Goal: Information Seeking & Learning: Learn about a topic

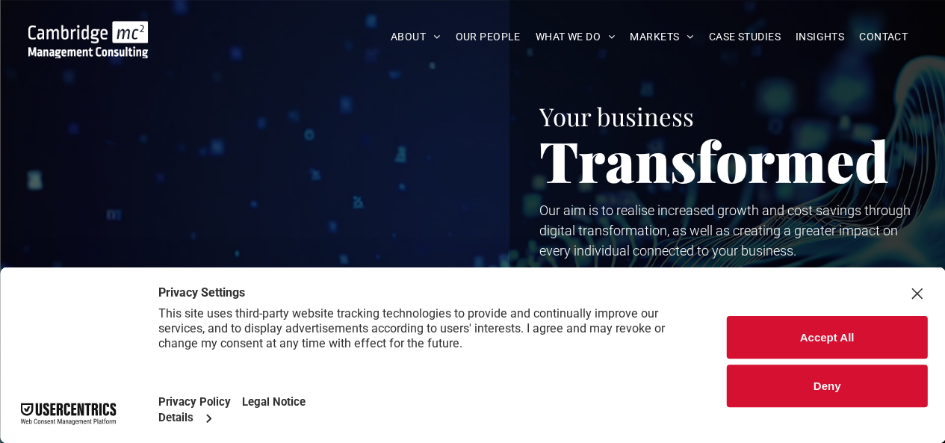
click at [809, 345] on button "Accept All" at bounding box center [827, 337] width 200 height 43
